Goal: Transaction & Acquisition: Purchase product/service

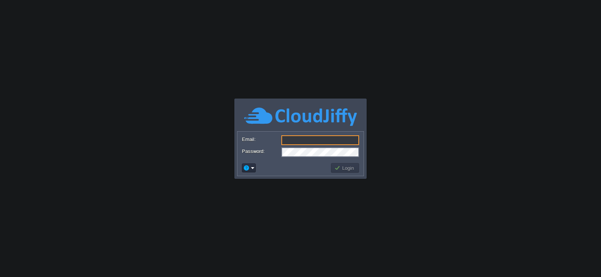
type input "[EMAIL_ADDRESS][DOMAIN_NAME]"
click at [347, 170] on button "Login" at bounding box center [345, 168] width 22 height 7
click at [346, 168] on button "Login" at bounding box center [345, 168] width 22 height 7
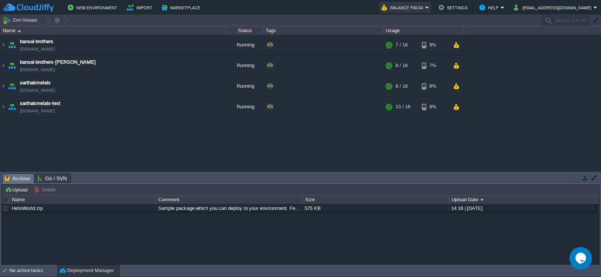
click at [413, 8] on button "Balance ₹60.04" at bounding box center [403, 7] width 44 height 9
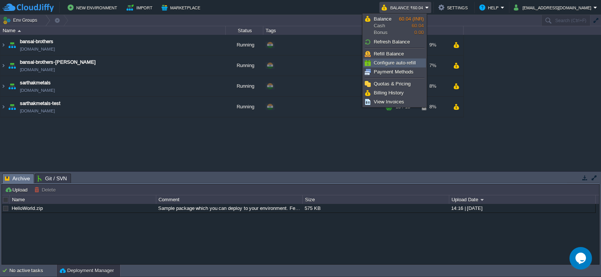
click at [384, 65] on span "Configure auto-refill" at bounding box center [395, 63] width 42 height 6
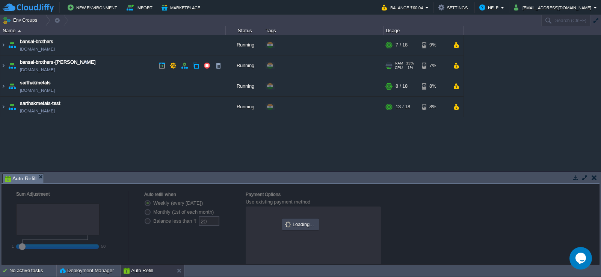
radio input "false"
radio input "true"
type input "0"
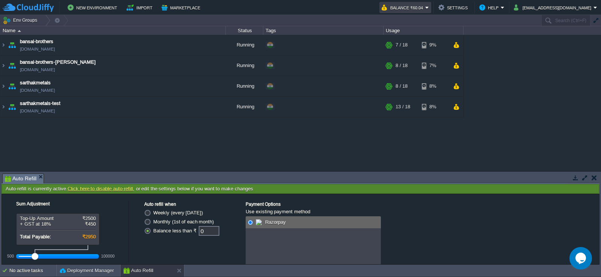
click at [409, 12] on button "Balance ₹60.04" at bounding box center [403, 7] width 44 height 9
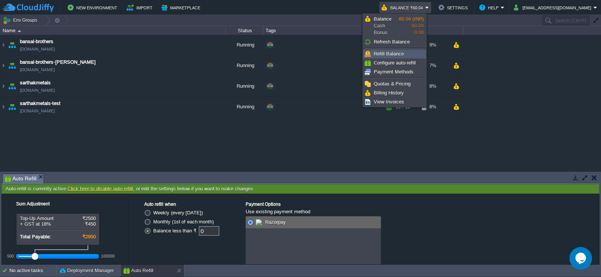
click at [393, 54] on span "Refill Balance" at bounding box center [389, 54] width 30 height 6
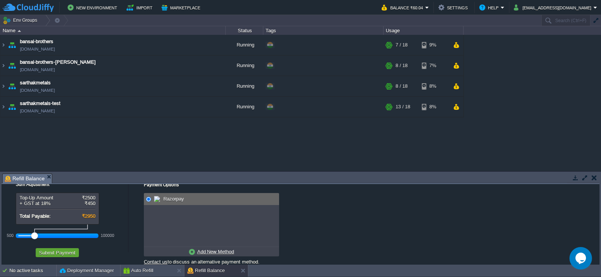
scroll to position [18, 0]
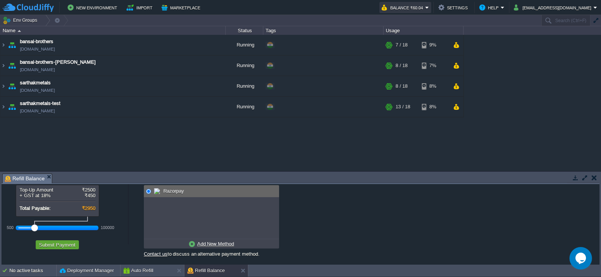
click at [399, 9] on button "Balance ₹60.04" at bounding box center [403, 7] width 44 height 9
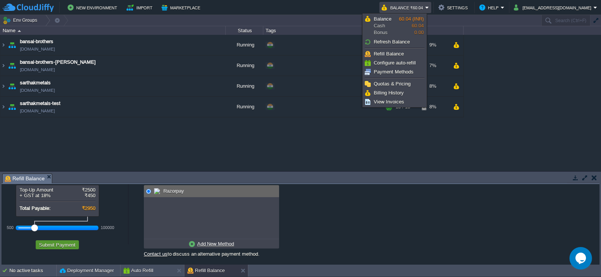
click at [57, 242] on button "Submit Payment" at bounding box center [57, 245] width 41 height 7
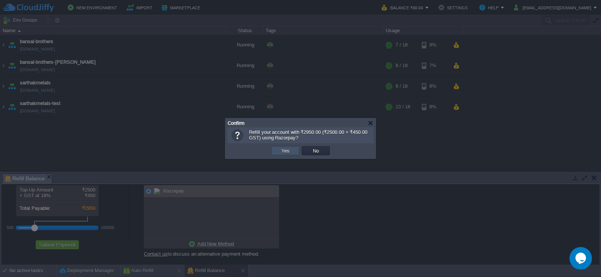
click at [282, 151] on button "Yes" at bounding box center [285, 151] width 13 height 7
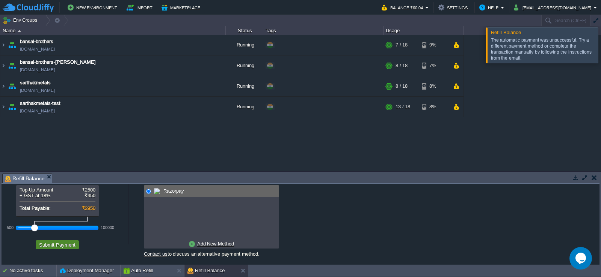
click at [50, 245] on button "Submit Payment" at bounding box center [57, 245] width 41 height 7
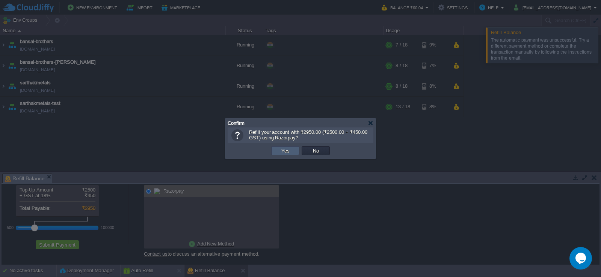
click at [283, 154] on button "Yes" at bounding box center [285, 151] width 13 height 7
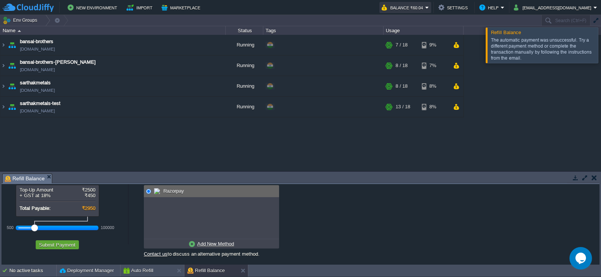
click at [401, 8] on button "Balance ₹60.04" at bounding box center [403, 7] width 44 height 9
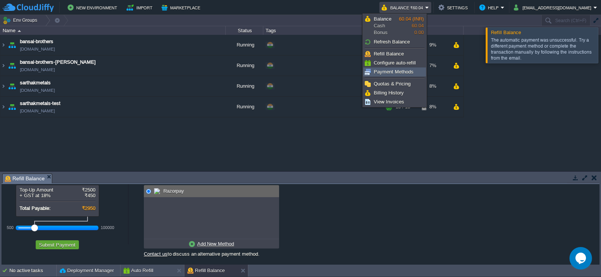
click at [388, 71] on span "Payment Methods" at bounding box center [394, 72] width 40 height 6
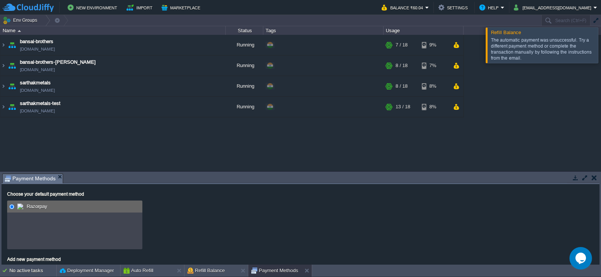
click at [24, 207] on span at bounding box center [21, 206] width 8 height 9
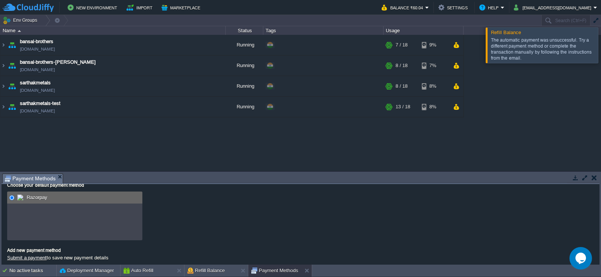
scroll to position [14, 0]
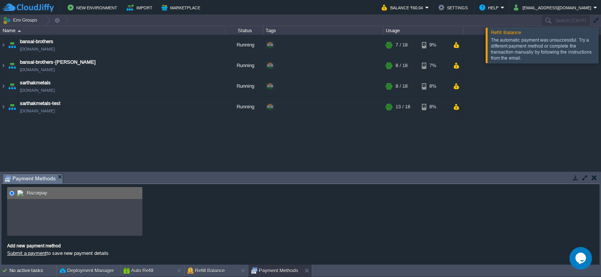
click at [21, 254] on link "Submit a payment" at bounding box center [26, 254] width 39 height 6
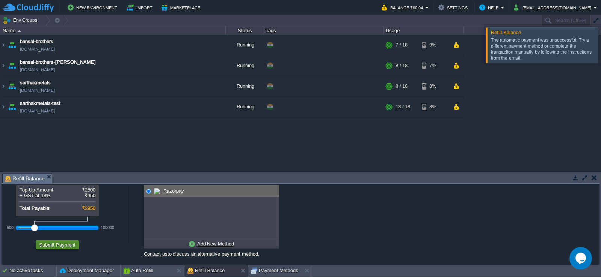
click at [54, 245] on button "Submit Payment" at bounding box center [57, 245] width 41 height 7
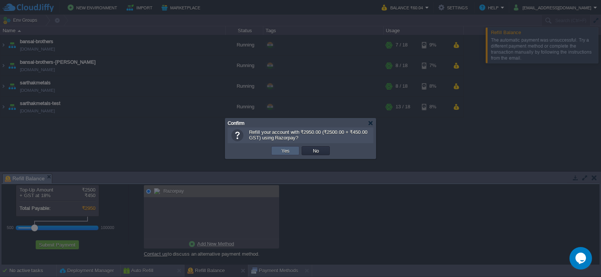
click at [285, 153] on button "Yes" at bounding box center [285, 151] width 13 height 7
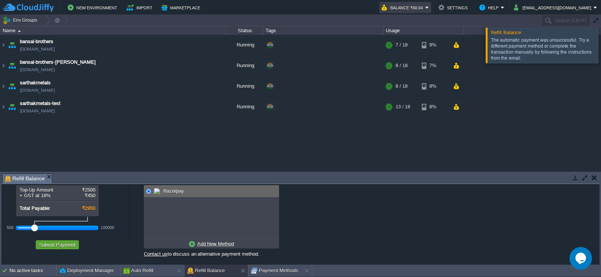
click at [406, 9] on button "Balance ₹60.04" at bounding box center [403, 7] width 44 height 9
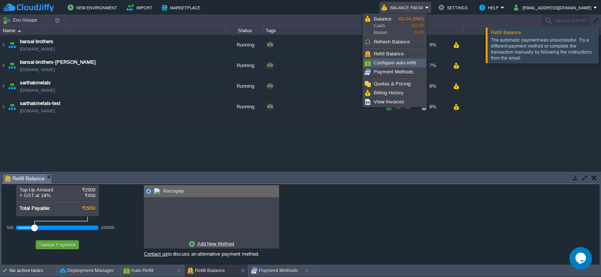
click at [383, 62] on span "Configure auto-refill" at bounding box center [395, 63] width 42 height 6
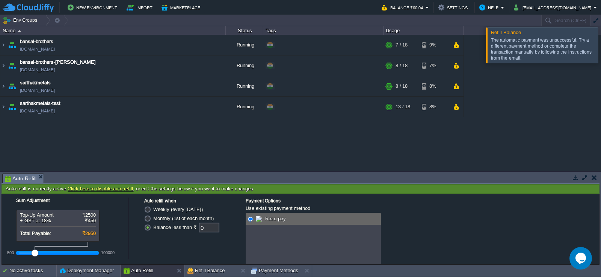
scroll to position [0, 0]
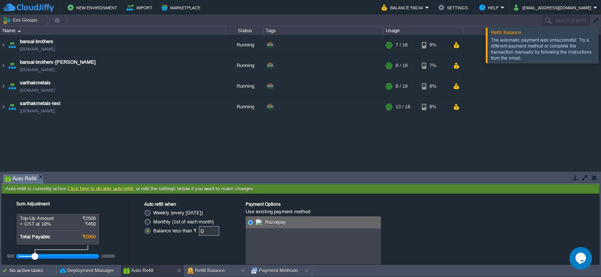
click at [153, 223] on label "Monthly (1st of each month)" at bounding box center [183, 222] width 60 height 6
click at [149, 223] on input "Monthly (1st of each month)" at bounding box center [146, 223] width 5 height 5
radio input "true"
click at [208, 235] on input "0" at bounding box center [209, 231] width 21 height 10
type input "2950"
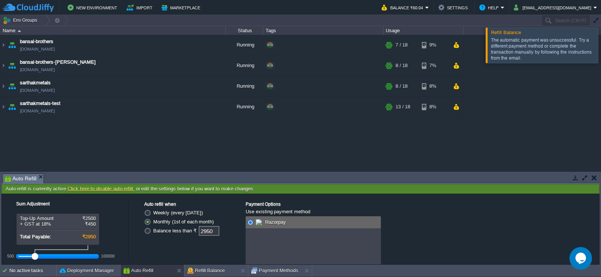
click at [196, 243] on div "Weekly (every [DATE]) Monthly (1st of each month) Balance less than ₹ 2950" at bounding box center [187, 251] width 86 height 86
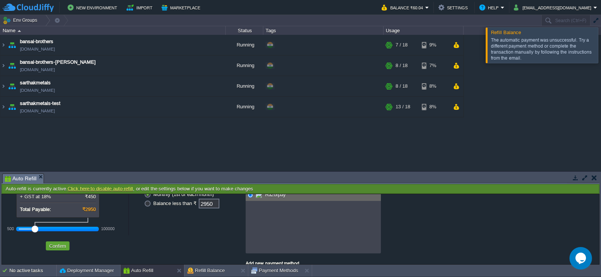
scroll to position [56, 0]
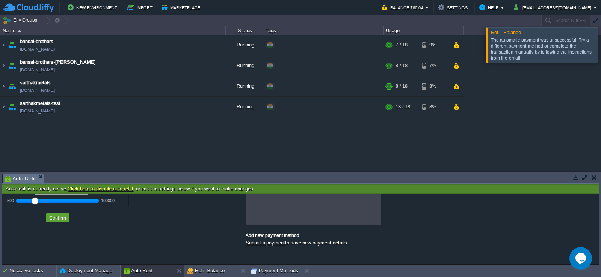
click at [273, 237] on div "Add new payment method" at bounding box center [313, 232] width 135 height 13
click at [264, 237] on div "Add new payment method" at bounding box center [313, 232] width 135 height 13
click at [261, 245] on link "Submit a payment" at bounding box center [265, 243] width 39 height 6
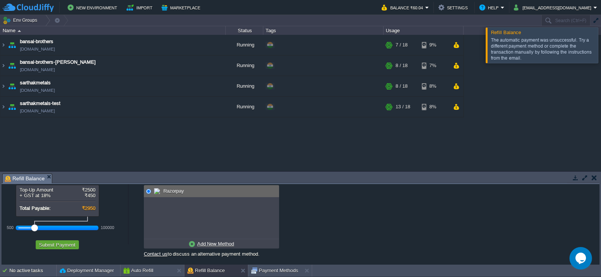
click at [205, 244] on u "Add New Method" at bounding box center [215, 244] width 37 height 6
radio input "true"
click at [148, 191] on input "radio" at bounding box center [148, 191] width 5 height 5
click at [61, 245] on button "Submit Payment" at bounding box center [57, 245] width 41 height 7
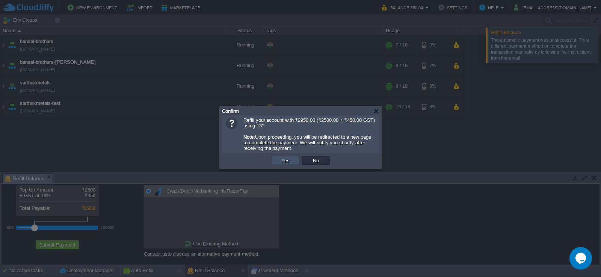
click at [286, 163] on button "Yes" at bounding box center [285, 160] width 13 height 7
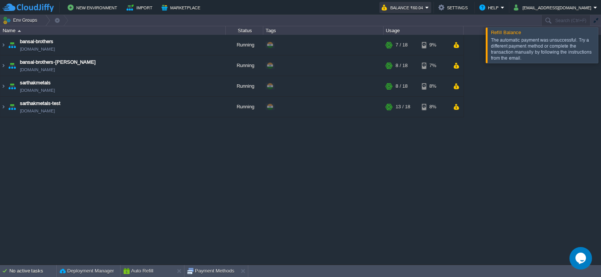
click at [411, 7] on button "Balance ₹60.04" at bounding box center [403, 7] width 44 height 9
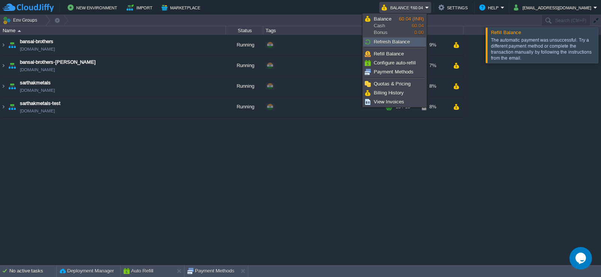
click at [391, 40] on span "Refresh Balance" at bounding box center [392, 42] width 36 height 6
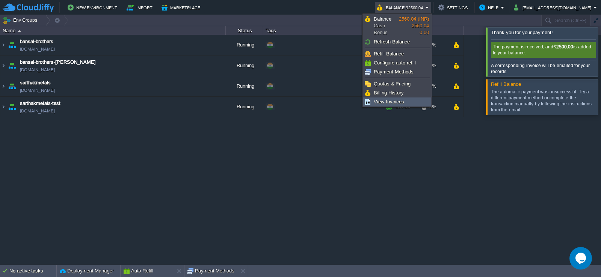
click at [391, 102] on span "View Invoices" at bounding box center [389, 102] width 30 height 6
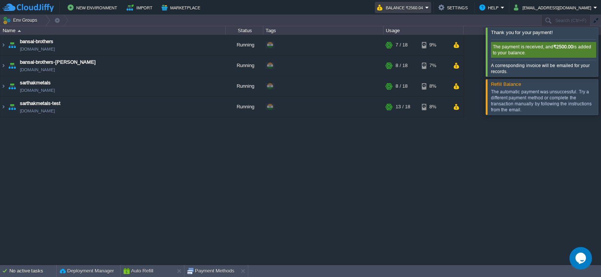
click at [413, 6] on button "Balance ₹2560.04" at bounding box center [401, 7] width 48 height 9
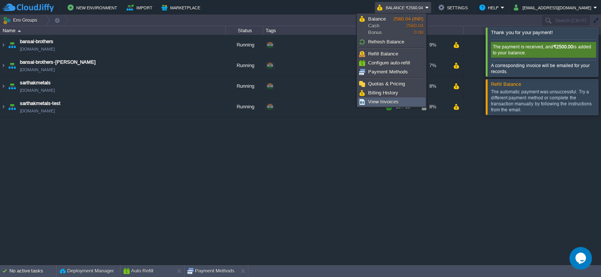
click at [378, 99] on span "View Invoices" at bounding box center [383, 102] width 30 height 6
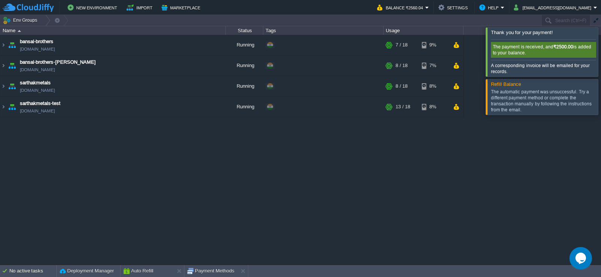
click at [161, 167] on div "bansal-brothers [DOMAIN_NAME] Running + Add to Env Group RAM 32% CPU 1% 7 / 18 …" at bounding box center [300, 150] width 601 height 230
click at [456, 179] on div "bansal-brothers [DOMAIN_NAME] Running + Add to Env Group RAM 32% CPU 1% 7 / 18 …" at bounding box center [300, 150] width 601 height 230
